Goal: Task Accomplishment & Management: Use online tool/utility

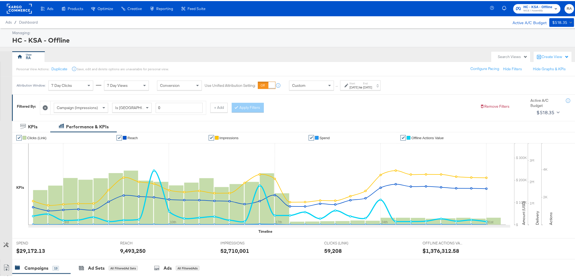
click at [359, 86] on div "[DATE]" at bounding box center [354, 86] width 9 height 4
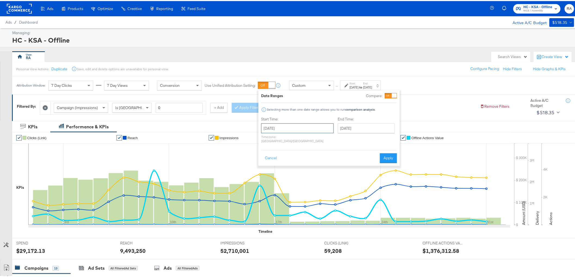
click at [310, 125] on input "[DATE]" at bounding box center [297, 128] width 73 height 10
click at [265, 140] on span "‹" at bounding box center [267, 138] width 8 height 8
click at [269, 139] on span "‹" at bounding box center [267, 138] width 8 height 8
click at [268, 139] on span "‹" at bounding box center [267, 138] width 8 height 8
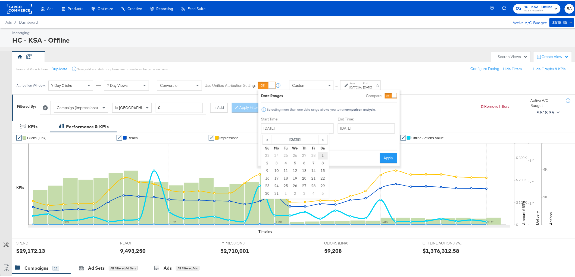
click at [319, 151] on td "1" at bounding box center [322, 155] width 9 height 8
type input "March 1st 2025"
click at [354, 124] on input "July 31st 2025" at bounding box center [367, 128] width 57 height 10
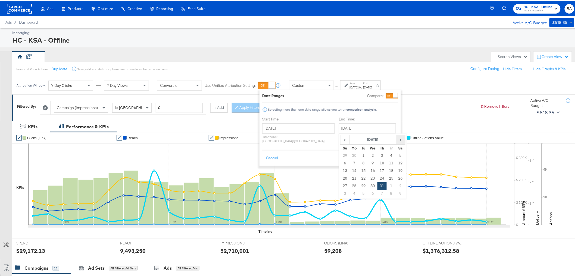
click at [396, 137] on span "›" at bounding box center [400, 138] width 8 height 8
click at [341, 137] on span "‹" at bounding box center [345, 138] width 8 height 8
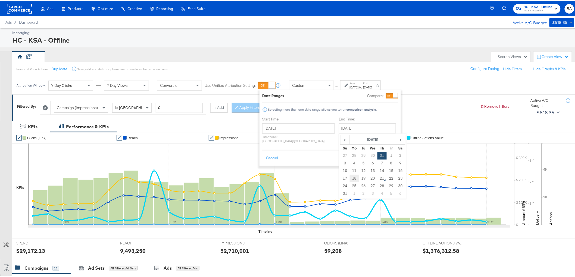
click at [350, 178] on td "18" at bounding box center [354, 178] width 9 height 8
type input "August 18th 2025"
click at [363, 126] on input "August 18th 2025" at bounding box center [368, 128] width 57 height 10
click at [392, 112] on div "Date Ranges Compare: Selecting more than one date range allows you to run compa…" at bounding box center [332, 127] width 136 height 70
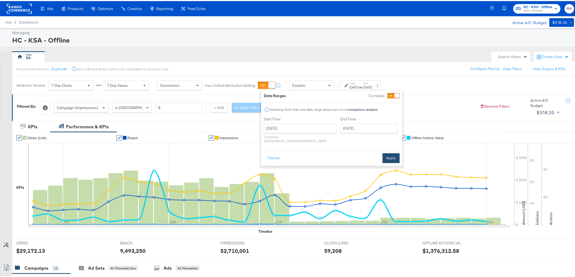
click at [393, 154] on button "Apply" at bounding box center [390, 157] width 17 height 10
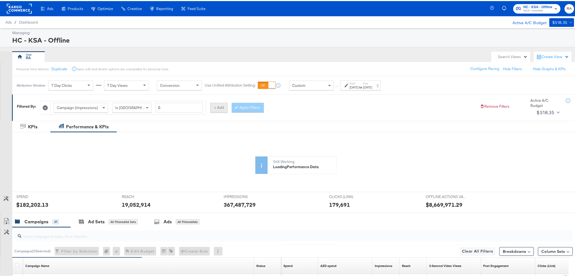
click at [221, 110] on button "+ Add" at bounding box center [218, 107] width 17 height 10
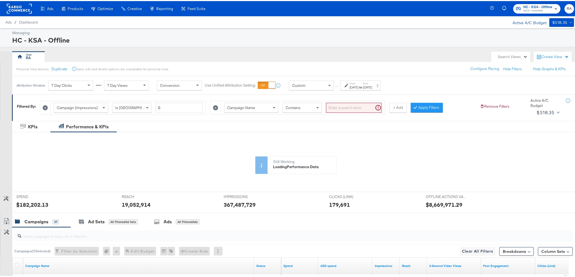
click at [359, 105] on input "search" at bounding box center [354, 107] width 56 height 10
type input "afford"
click at [426, 107] on button "Apply Filters" at bounding box center [418, 107] width 32 height 10
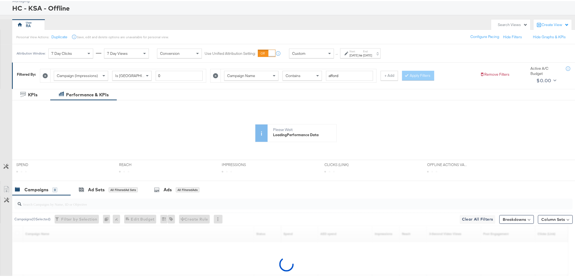
scroll to position [85, 0]
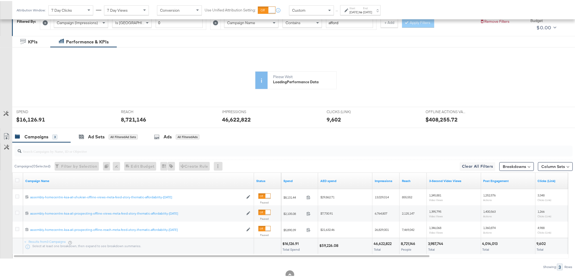
click at [19, 181] on div at bounding box center [18, 179] width 6 height 5
click at [15, 180] on icon at bounding box center [17, 179] width 4 height 4
click at [0, 0] on input "checkbox" at bounding box center [0, 0] width 0 height 0
click at [162, 139] on div "Ads" at bounding box center [165, 136] width 8 height 6
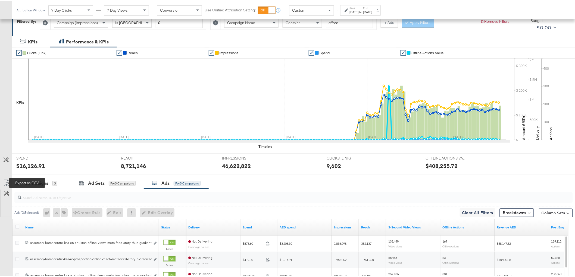
click at [5, 181] on icon at bounding box center [6, 182] width 7 height 7
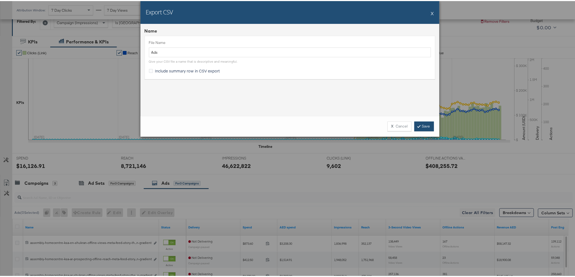
click at [417, 128] on link "Save" at bounding box center [424, 126] width 20 height 10
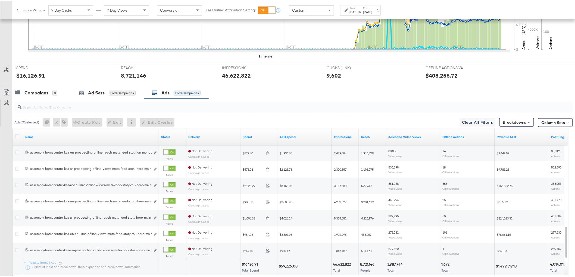
scroll to position [213, 0]
